Goal: Task Accomplishment & Management: Use online tool/utility

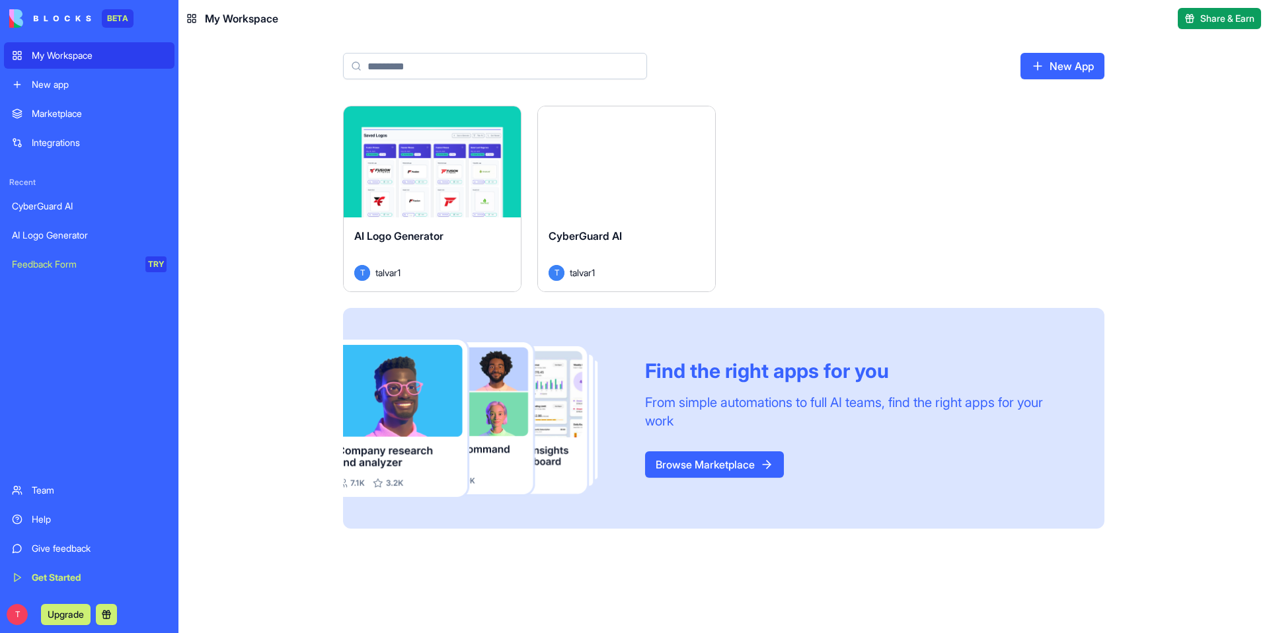
click at [67, 116] on div "Marketplace" at bounding box center [99, 113] width 135 height 13
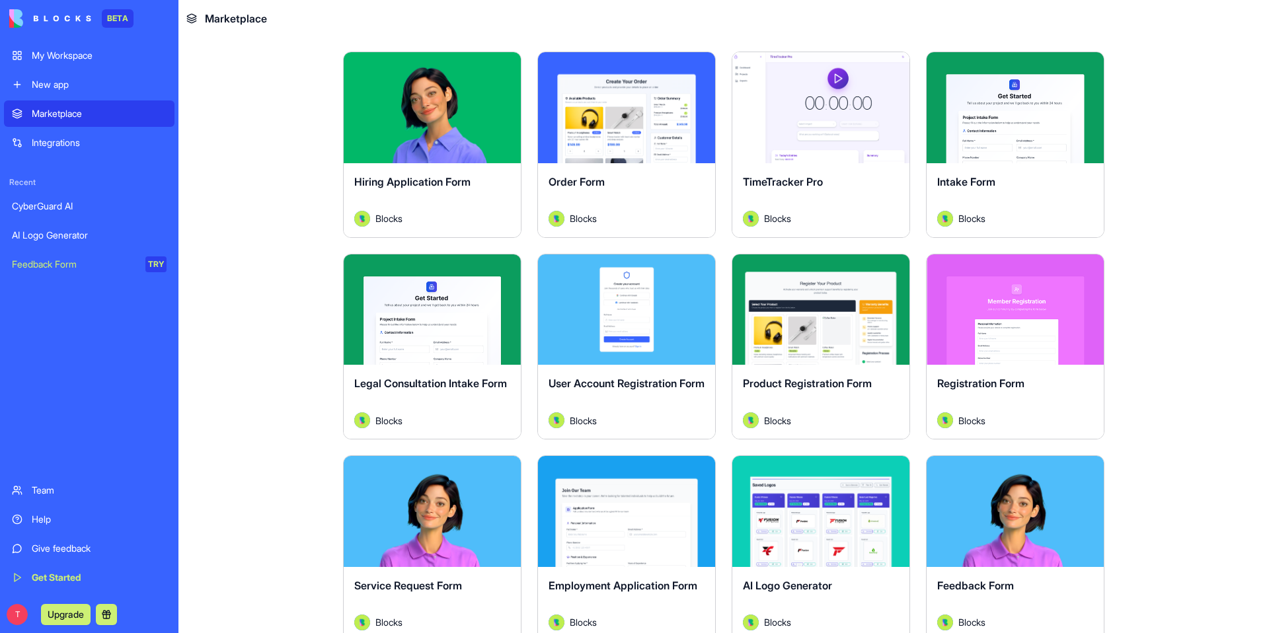
scroll to position [306, 0]
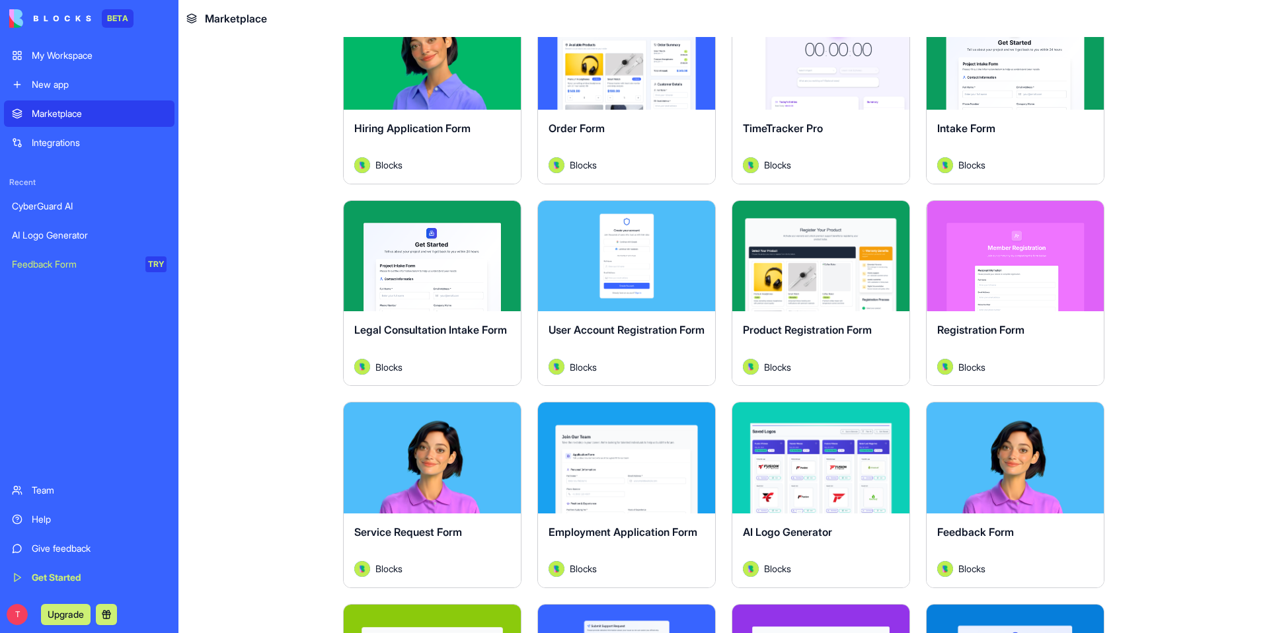
click at [79, 65] on link "My Workspace" at bounding box center [89, 55] width 170 height 26
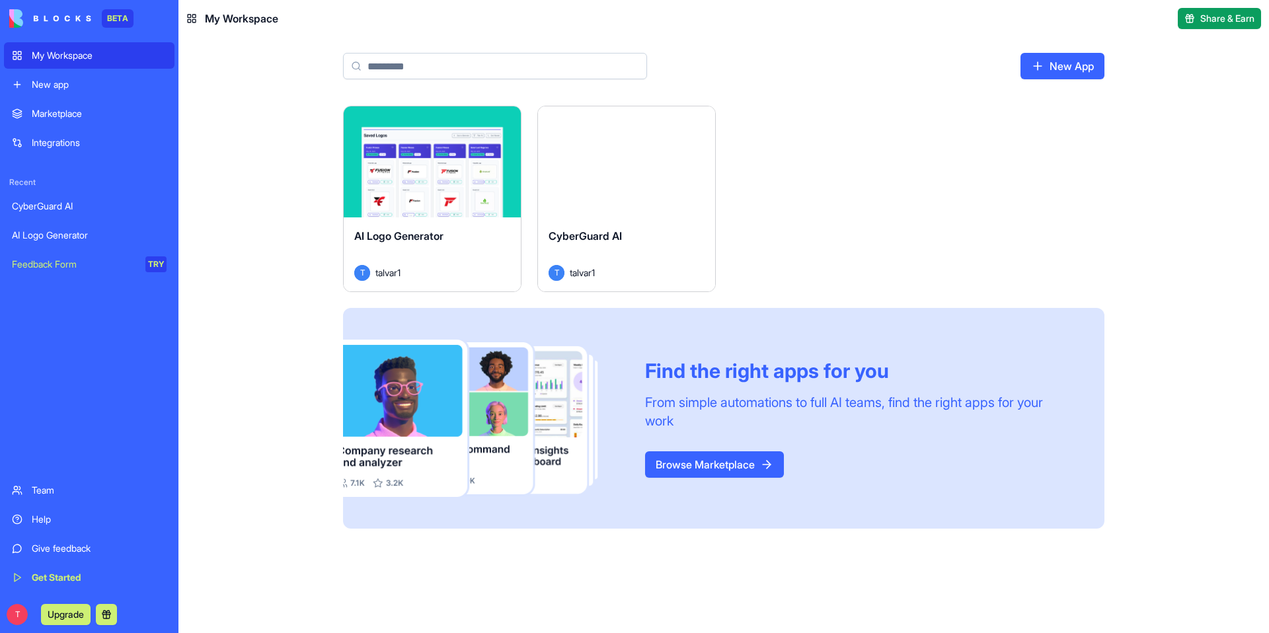
click at [630, 166] on button "Launch" at bounding box center [626, 162] width 99 height 26
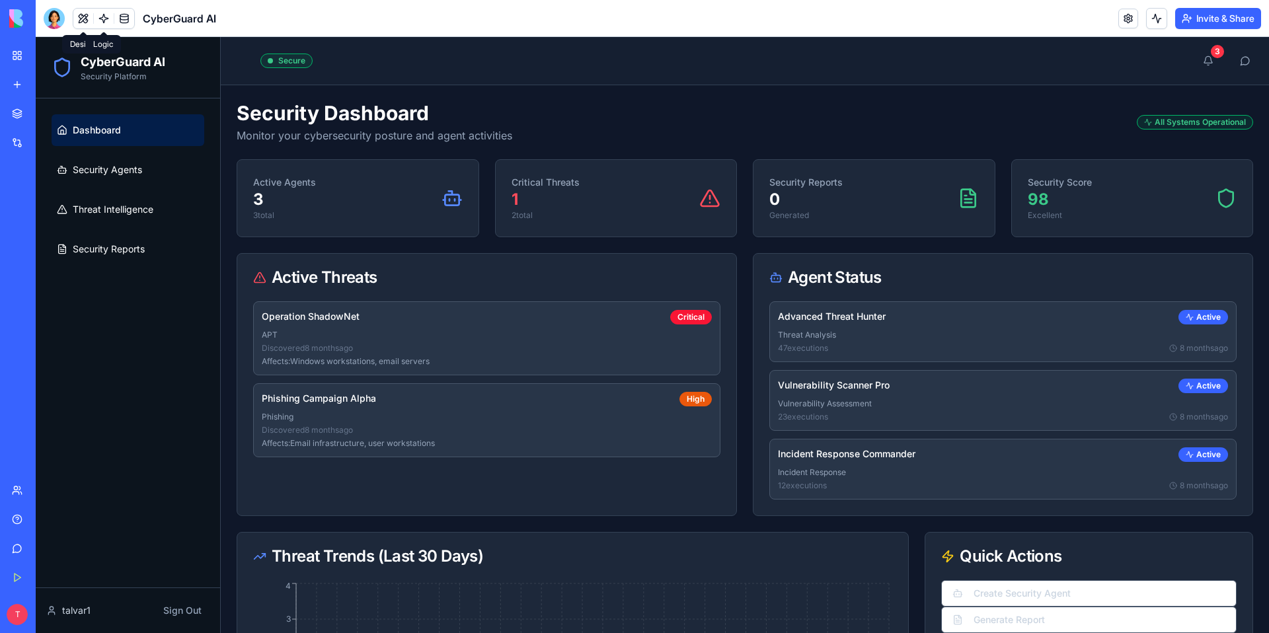
click at [101, 19] on link at bounding box center [104, 19] width 20 height 20
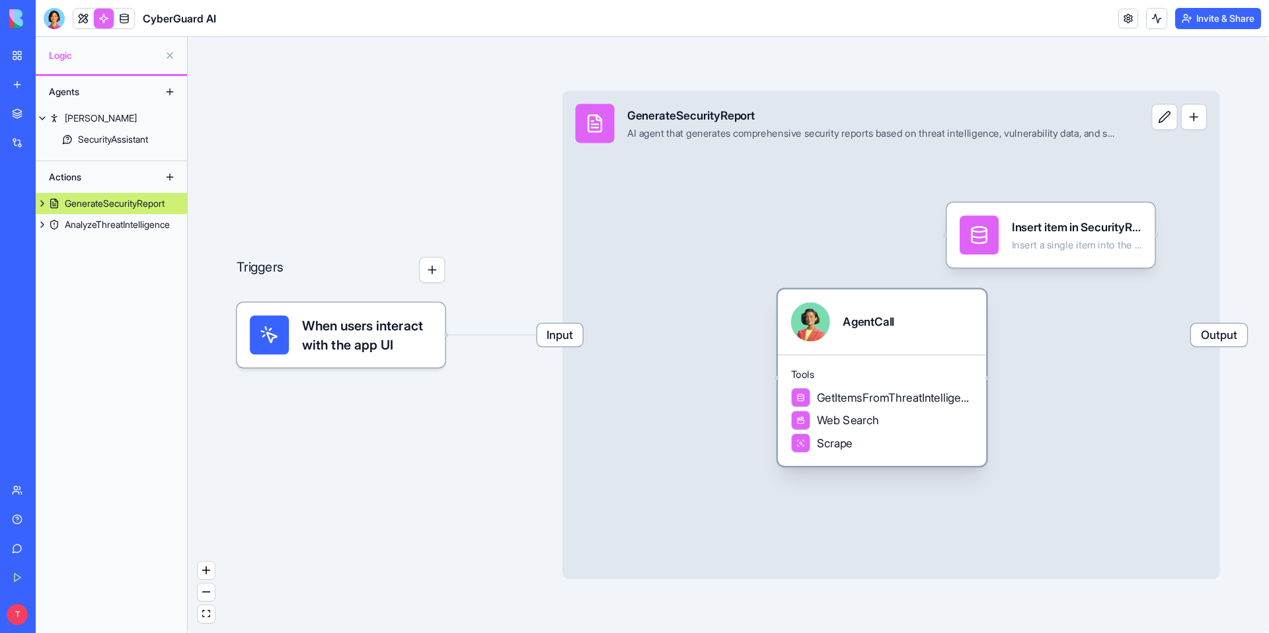
click at [852, 346] on div "AgentCall" at bounding box center [882, 321] width 208 height 65
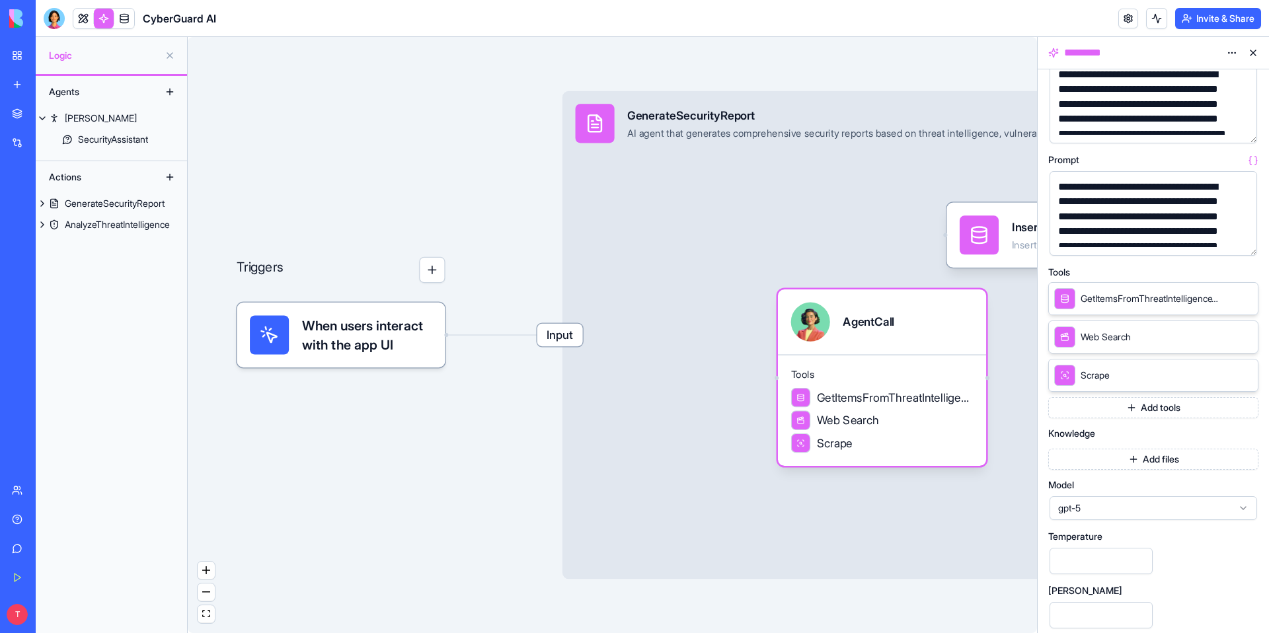
scroll to position [150, 0]
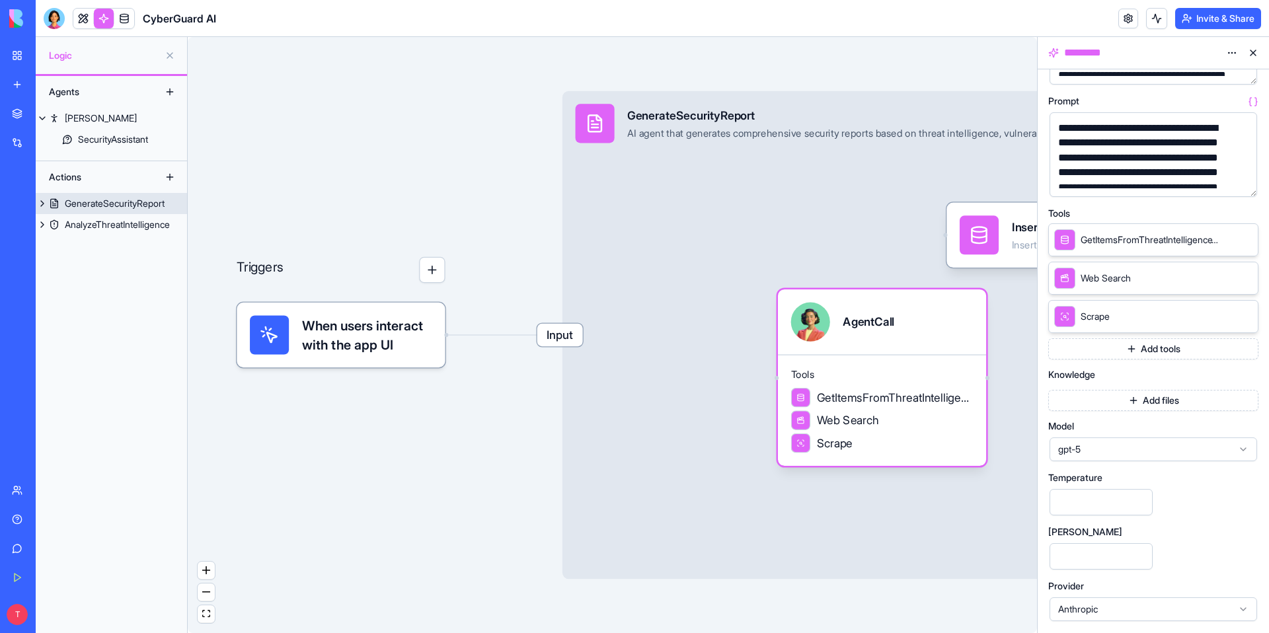
drag, startPoint x: 992, startPoint y: 503, endPoint x: 938, endPoint y: 506, distance: 54.3
click at [938, 506] on div "Input GenerateSecurityReport AI agent that generates comprehensive security rep…" at bounding box center [890, 335] width 657 height 488
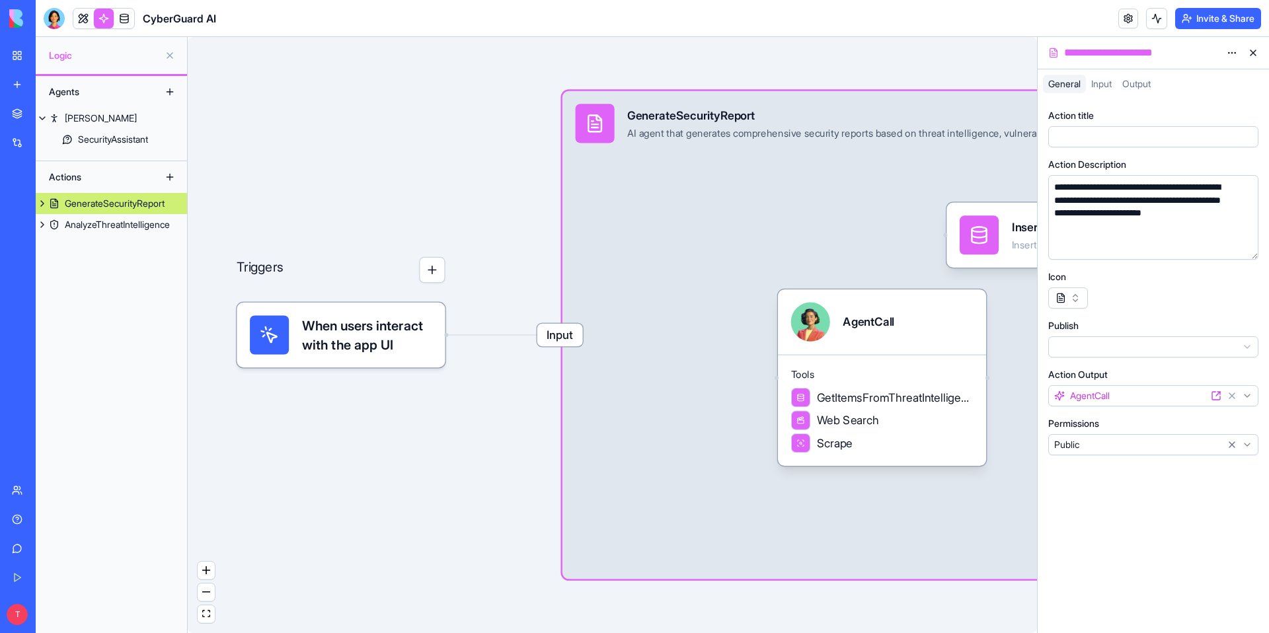
drag, startPoint x: 918, startPoint y: 615, endPoint x: 787, endPoint y: 597, distance: 132.0
click at [787, 598] on div "Triggers When users interact with the app UI Input GenerateSecurityReport AI ag…" at bounding box center [612, 335] width 849 height 596
drag, startPoint x: 507, startPoint y: 454, endPoint x: 371, endPoint y: 443, distance: 136.5
click at [371, 443] on div "Triggers When users interact with the app UI Input GenerateSecurityReport AI ag…" at bounding box center [612, 335] width 849 height 596
click at [434, 481] on div "Triggers When users interact with the app UI Input GenerateSecurityReport AI ag…" at bounding box center [612, 335] width 849 height 596
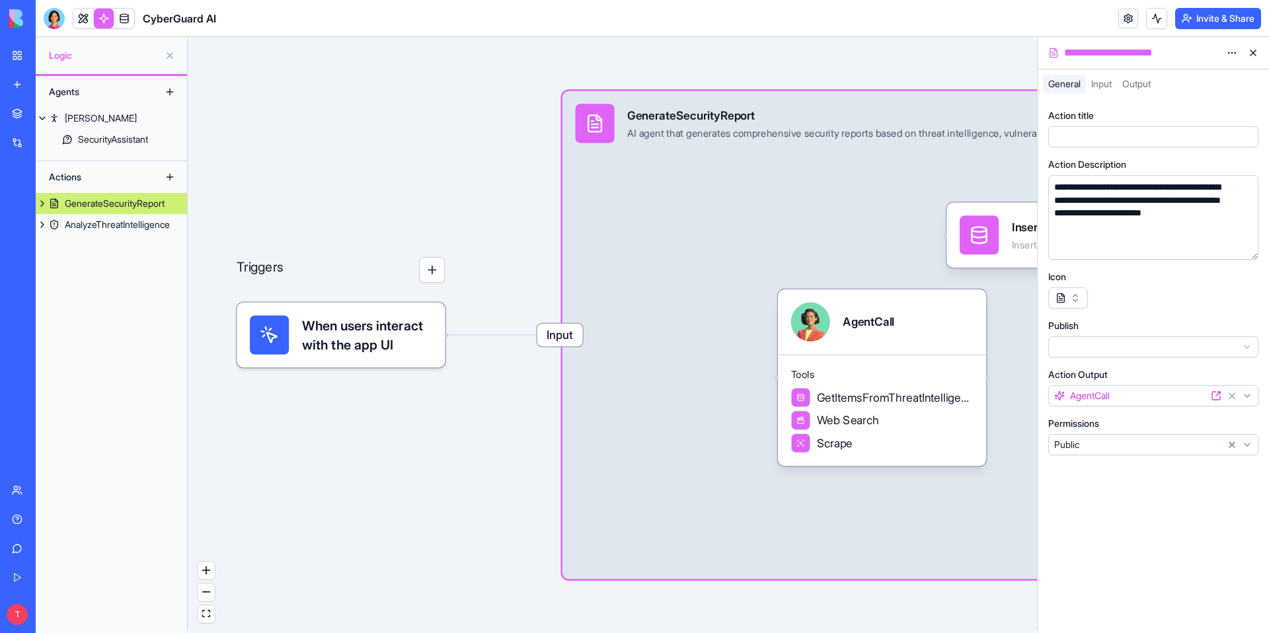
click at [1250, 52] on button at bounding box center [1252, 52] width 21 height 21
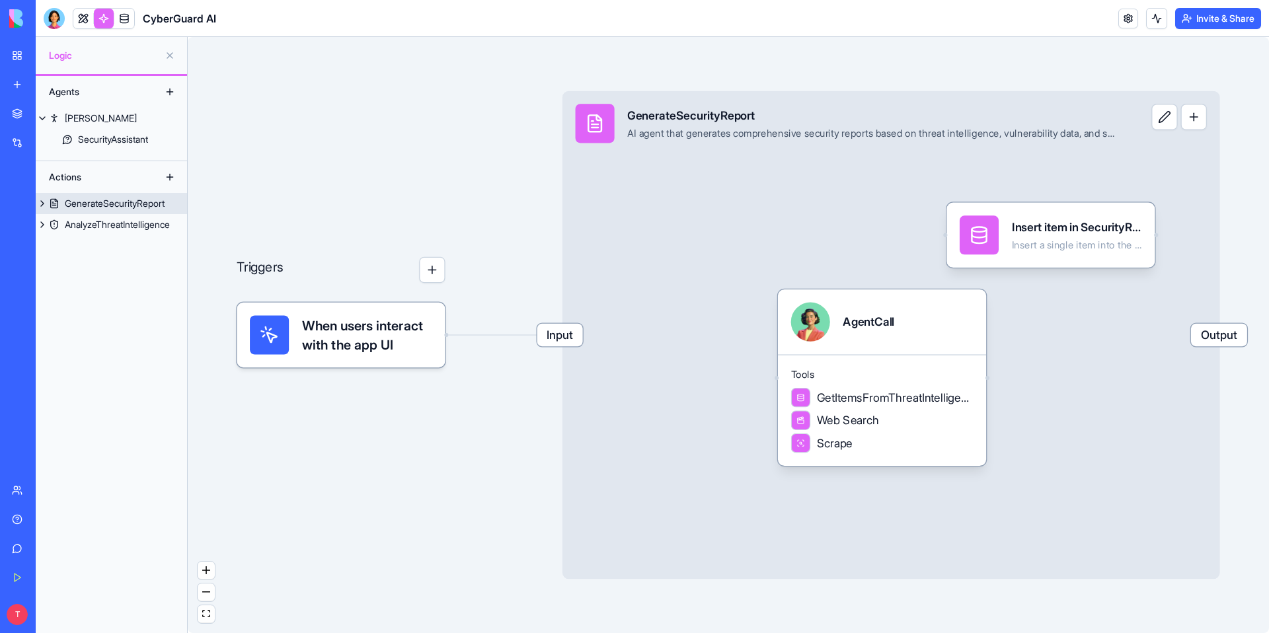
click at [554, 330] on span "Input" at bounding box center [560, 335] width 46 height 22
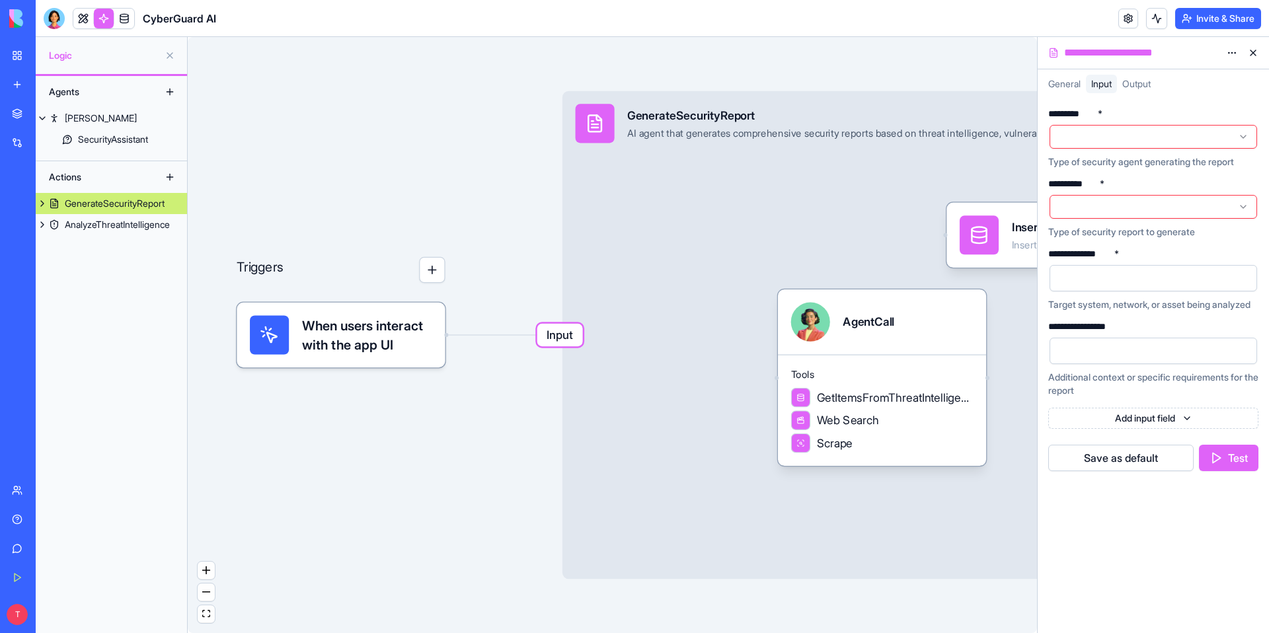
click at [489, 268] on div "Triggers When users interact with the app UI Input GenerateSecurityReport AI ag…" at bounding box center [612, 335] width 849 height 596
click at [424, 268] on button "button" at bounding box center [432, 270] width 26 height 26
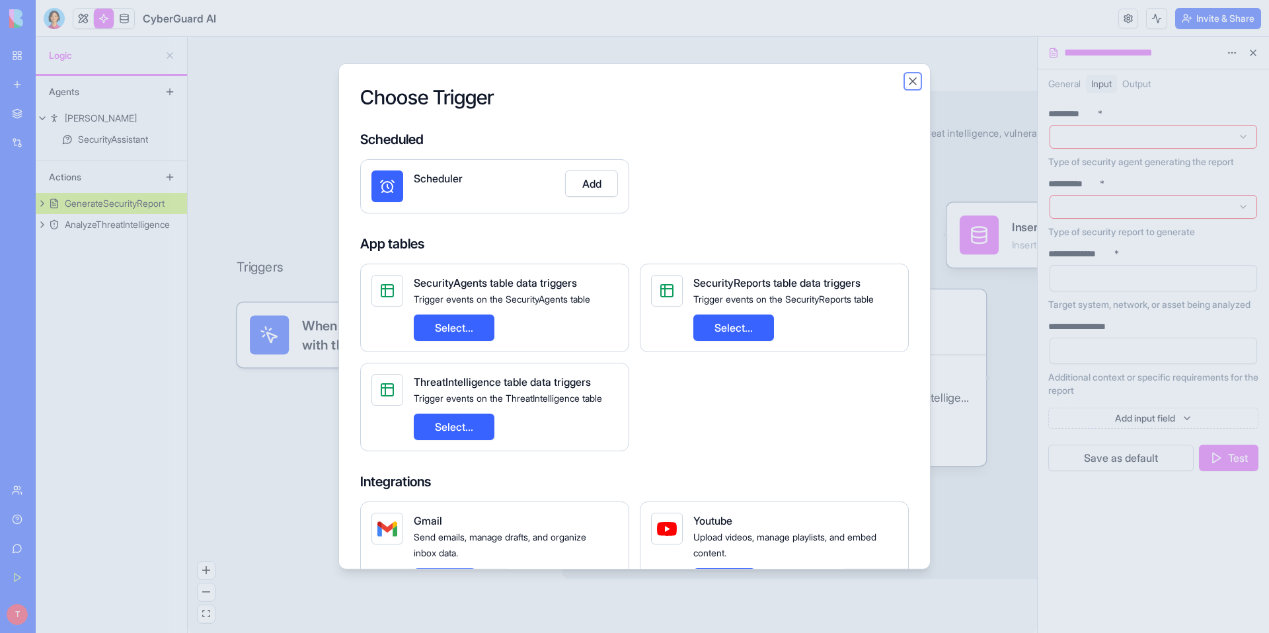
click at [911, 81] on button "Close" at bounding box center [912, 81] width 13 height 13
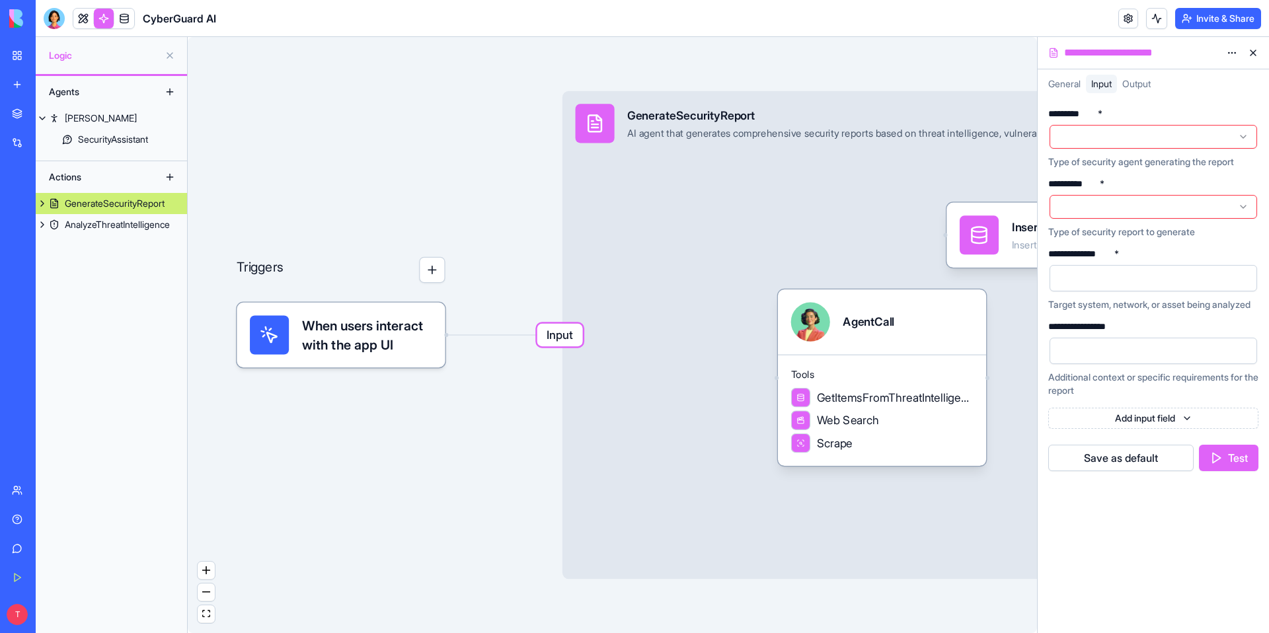
click at [1251, 52] on button at bounding box center [1252, 52] width 21 height 21
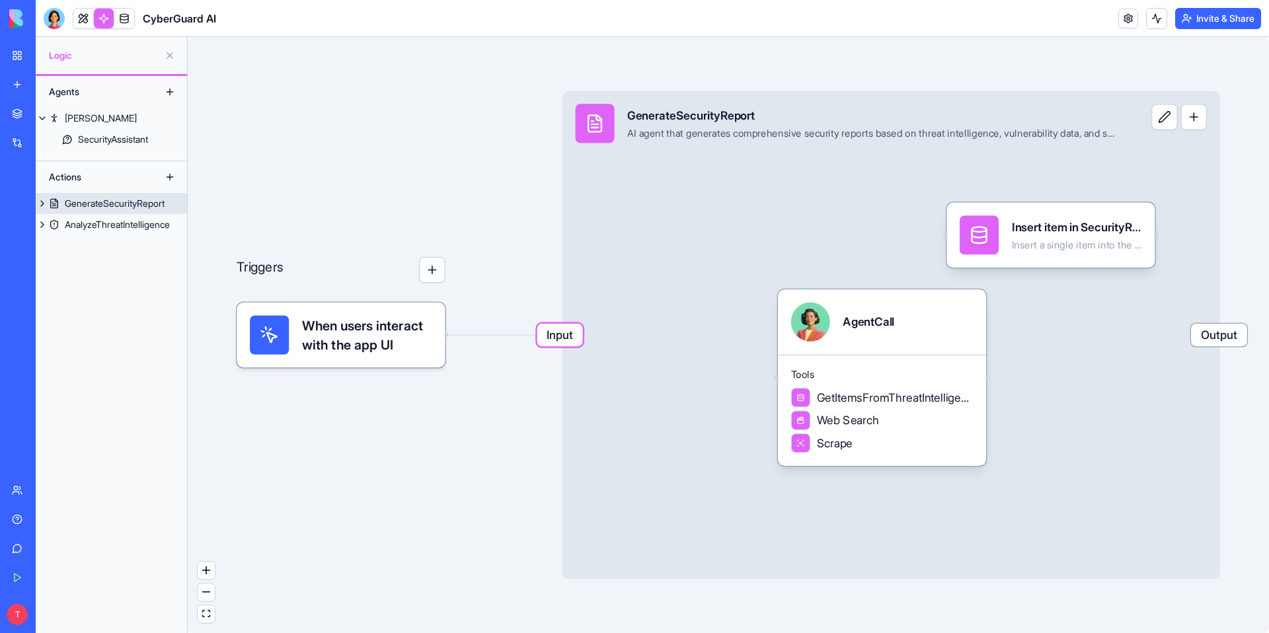
drag, startPoint x: 990, startPoint y: 379, endPoint x: 1086, endPoint y: 320, distance: 112.4
click at [1086, 320] on div "Input GenerateSecurityReport AI agent that generates comprehensive security rep…" at bounding box center [890, 335] width 657 height 488
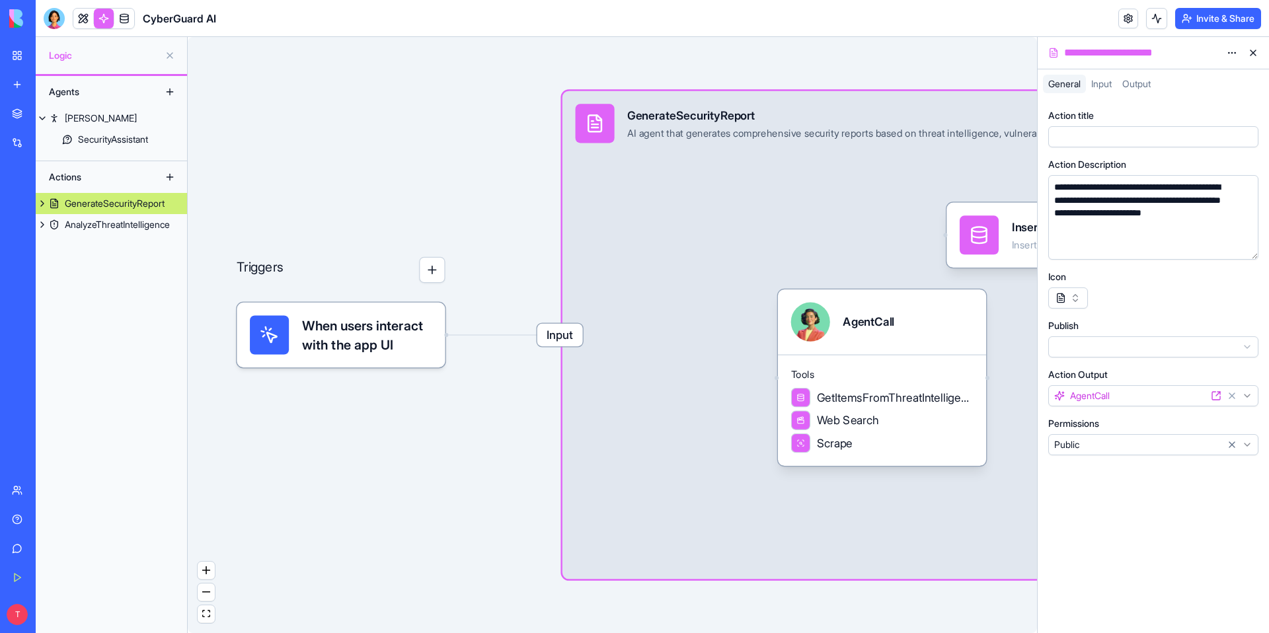
drag, startPoint x: 987, startPoint y: 381, endPoint x: 1014, endPoint y: 310, distance: 75.5
click at [1014, 310] on div "Input GenerateSecurityReport AI agent that generates comprehensive security rep…" at bounding box center [890, 335] width 657 height 488
drag, startPoint x: 988, startPoint y: 382, endPoint x: 1029, endPoint y: 359, distance: 47.3
click at [1029, 359] on div "Input GenerateSecurityReport AI agent that generates comprehensive security rep…" at bounding box center [890, 335] width 657 height 488
click at [692, 299] on div "Input GenerateSecurityReport AI agent that generates comprehensive security rep…" at bounding box center [890, 335] width 657 height 488
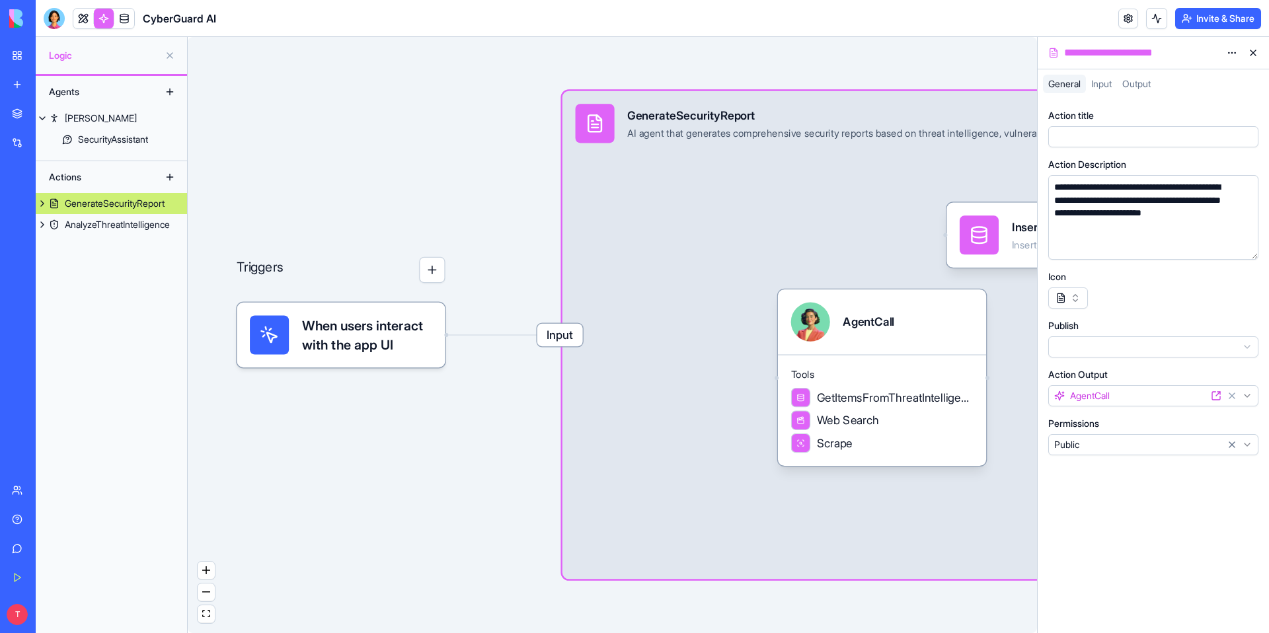
click at [1263, 56] on button at bounding box center [1252, 52] width 21 height 21
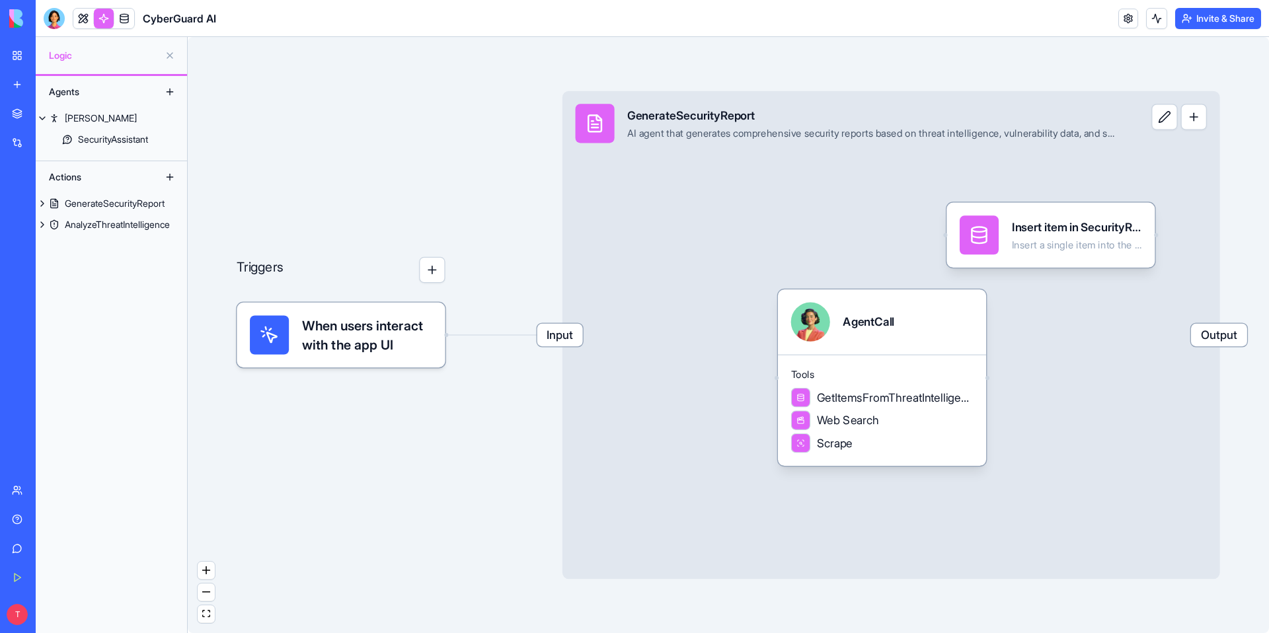
click at [441, 277] on button "button" at bounding box center [432, 270] width 26 height 26
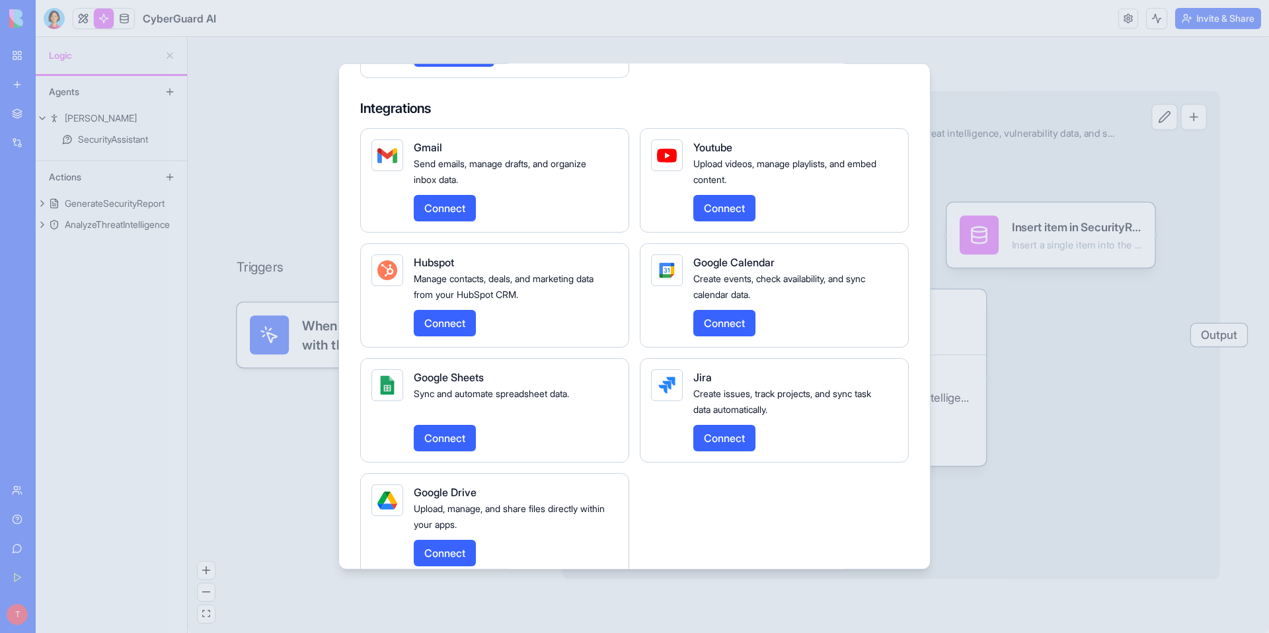
scroll to position [403, 0]
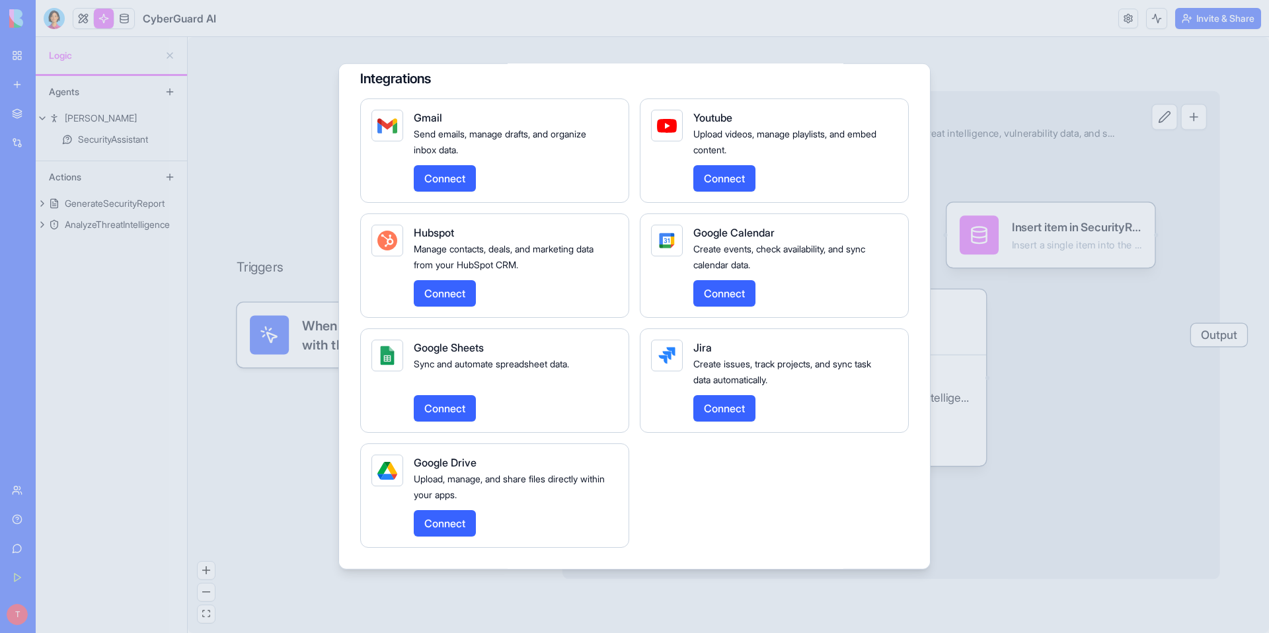
click at [863, 73] on h4 "Integrations" at bounding box center [634, 78] width 548 height 19
click at [903, 36] on div at bounding box center [634, 316] width 1269 height 633
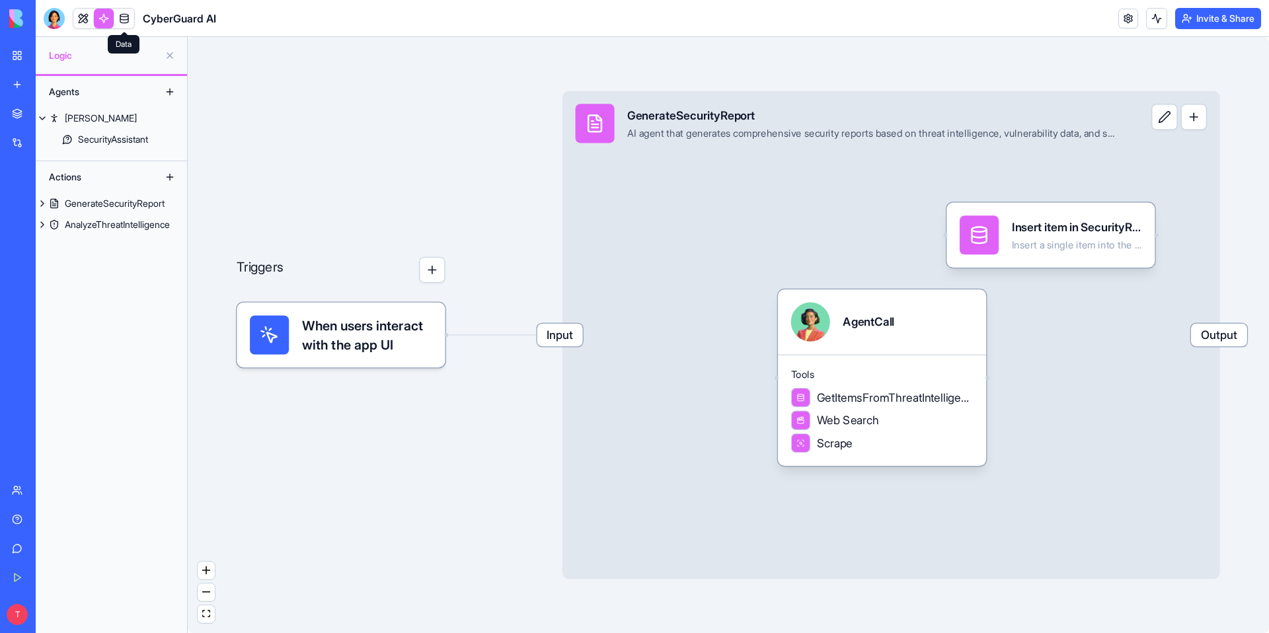
click at [126, 17] on link at bounding box center [124, 19] width 20 height 20
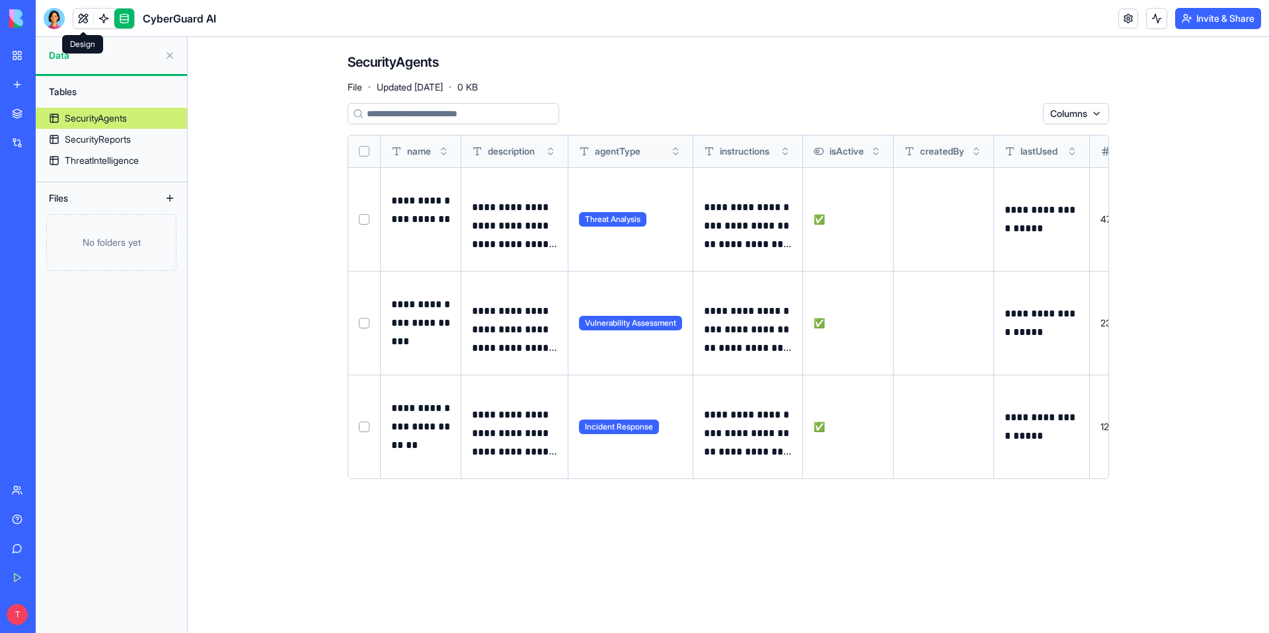
click at [87, 21] on link at bounding box center [83, 19] width 20 height 20
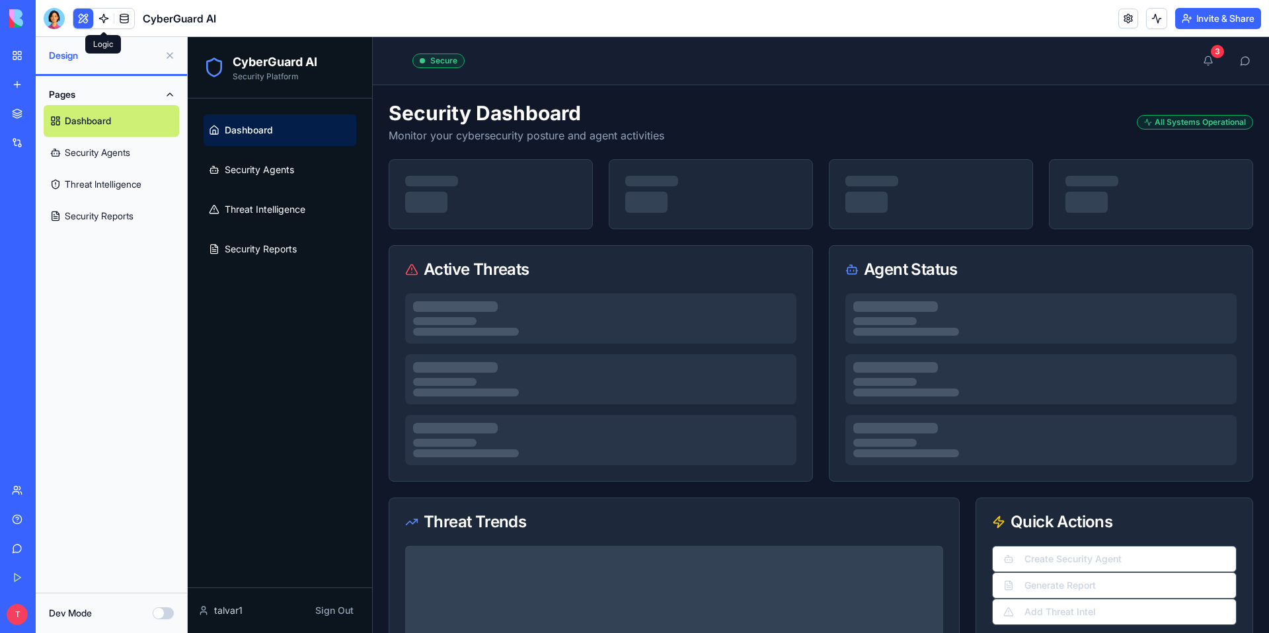
click at [111, 17] on link at bounding box center [104, 19] width 20 height 20
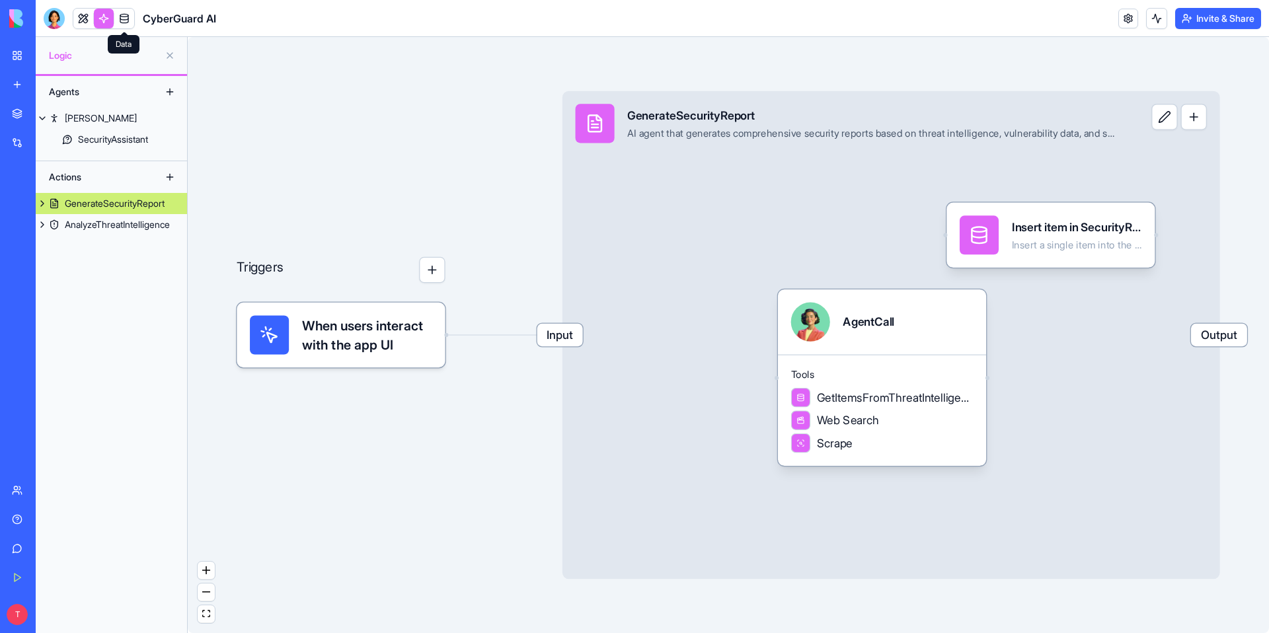
click at [129, 17] on link at bounding box center [124, 19] width 20 height 20
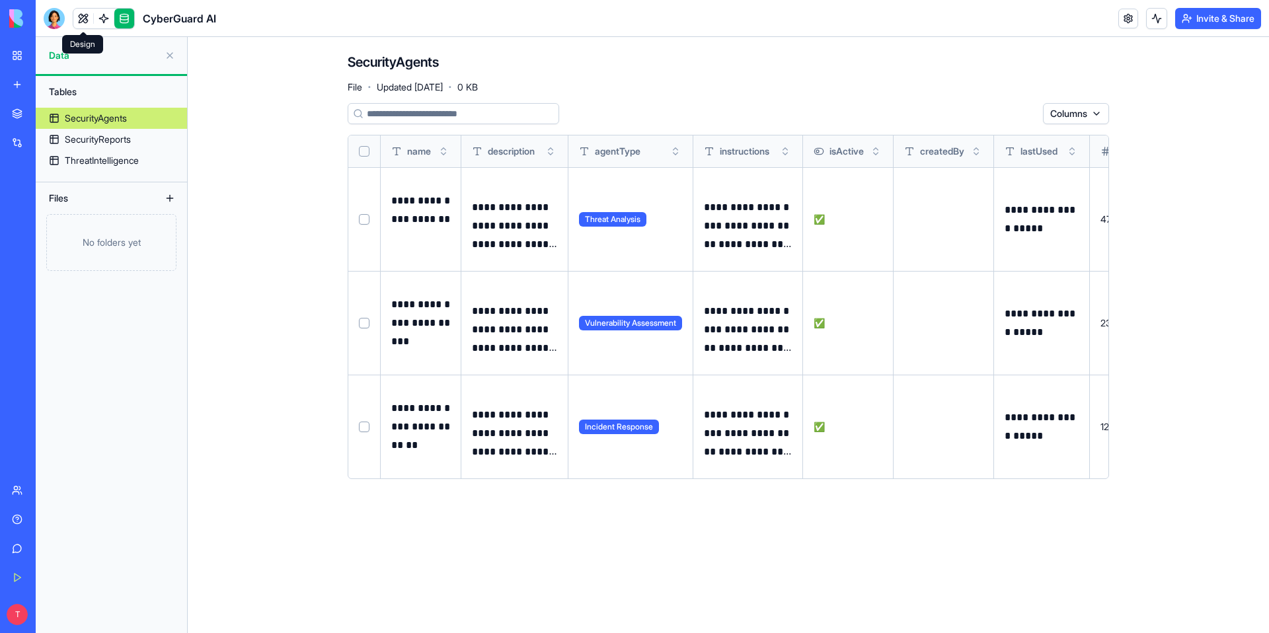
click at [85, 19] on link at bounding box center [83, 19] width 20 height 20
